Goal: Book appointment/travel/reservation

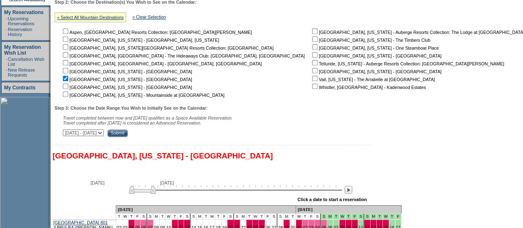
scroll to position [237, 0]
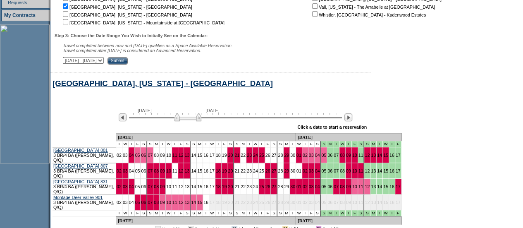
drag, startPoint x: 156, startPoint y: 120, endPoint x: 202, endPoint y: 126, distance: 45.9
click at [202, 126] on div "[DATE] [DATE] » Apply these dates to all the calendars on this page Click a dat…" at bounding box center [291, 118] width 482 height 30
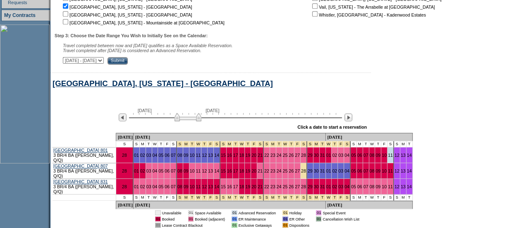
drag, startPoint x: 202, startPoint y: 126, endPoint x: 222, endPoint y: 127, distance: 19.9
click at [222, 127] on div "» Apply these dates to all the calendars on this page Click a date to start a r…" at bounding box center [243, 127] width 248 height 11
drag, startPoint x: 204, startPoint y: 120, endPoint x: 222, endPoint y: 119, distance: 17.8
click at [219, 119] on img at bounding box center [205, 117] width 27 height 8
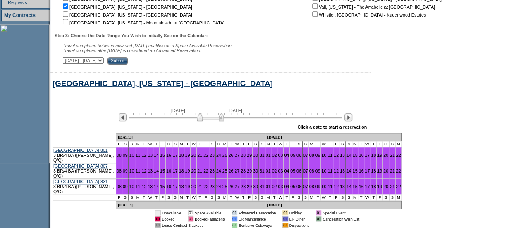
drag, startPoint x: 222, startPoint y: 119, endPoint x: 234, endPoint y: 120, distance: 12.5
click at [224, 120] on img at bounding box center [210, 117] width 27 height 8
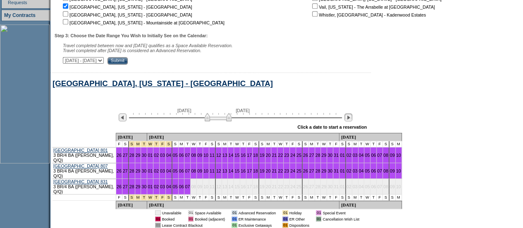
click at [352, 120] on img at bounding box center [349, 117] width 8 height 8
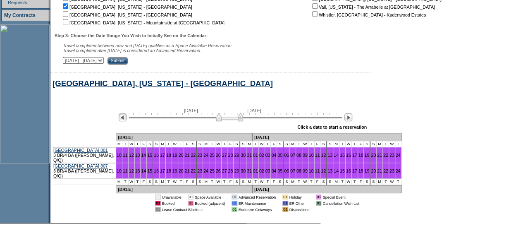
click at [127, 120] on img at bounding box center [123, 117] width 8 height 8
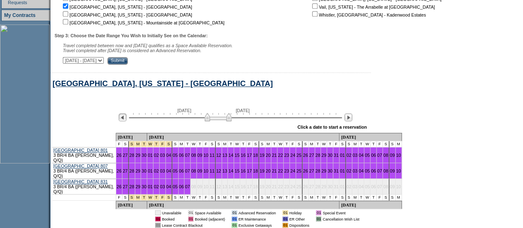
click at [127, 120] on img at bounding box center [123, 117] width 8 height 8
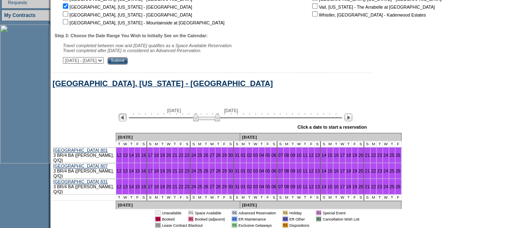
click at [127, 120] on img at bounding box center [123, 117] width 8 height 8
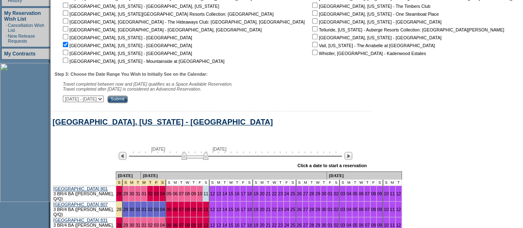
scroll to position [0, 0]
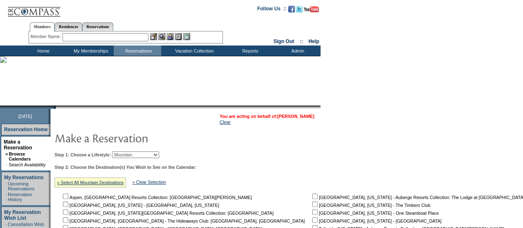
click at [305, 117] on link "[PERSON_NAME]" at bounding box center [296, 116] width 37 height 5
